Goal: Information Seeking & Learning: Learn about a topic

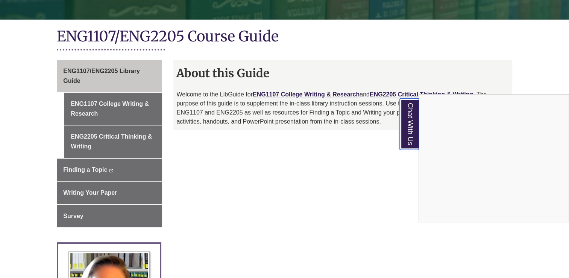
scroll to position [152, 0]
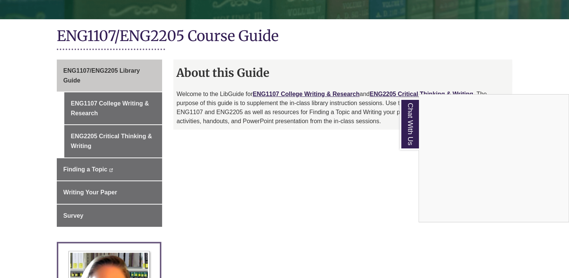
click at [109, 166] on div "Chat With Us" at bounding box center [284, 139] width 569 height 278
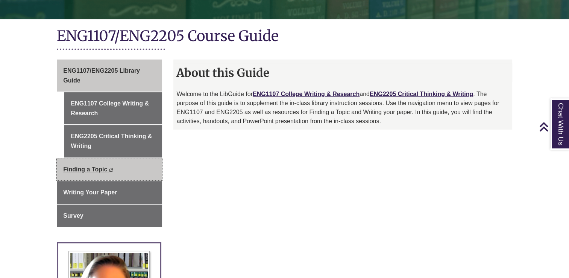
click at [111, 169] on icon "This link opens in a new window" at bounding box center [111, 169] width 4 height 3
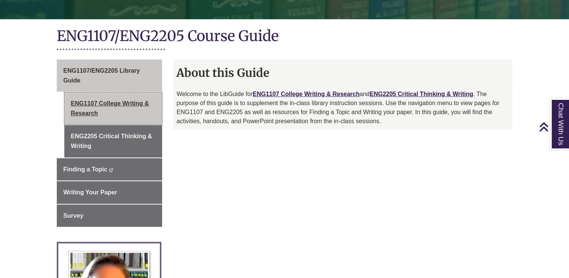
click at [144, 104] on link "ENG1107 College Writing & Research" at bounding box center [113, 108] width 98 height 32
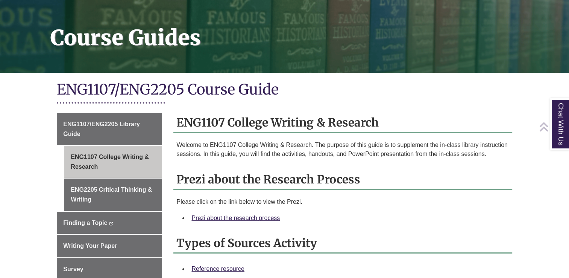
scroll to position [100, 0]
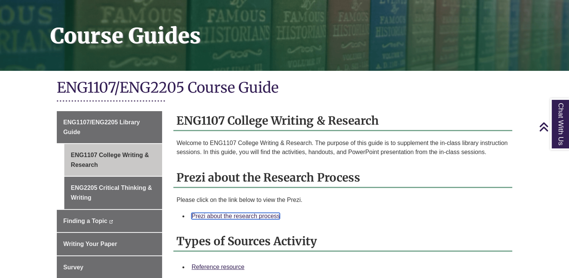
click at [242, 216] on link "Prezi about the research process" at bounding box center [235, 215] width 88 height 6
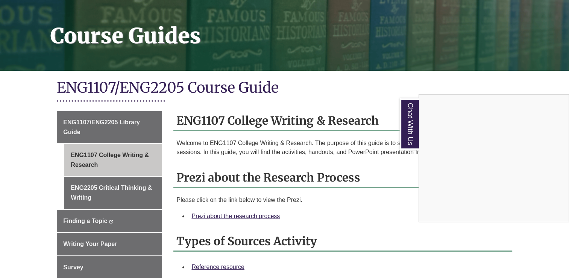
click at [238, 214] on div "Chat With Us" at bounding box center [284, 139] width 569 height 278
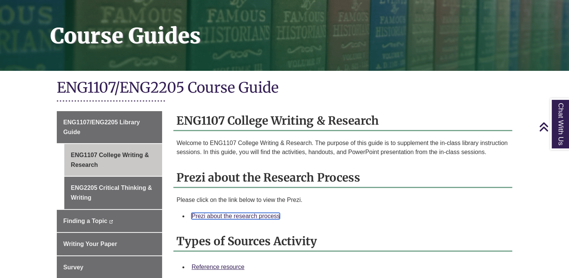
click at [258, 215] on link "Prezi about the research process" at bounding box center [235, 215] width 88 height 6
